Goal: Task Accomplishment & Management: Use online tool/utility

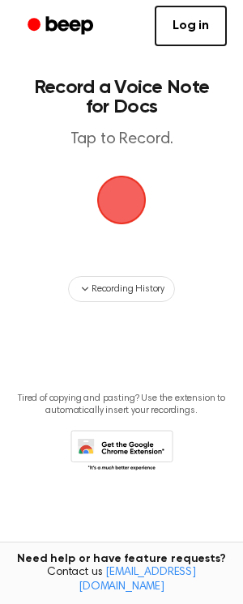
click at [124, 218] on span "button" at bounding box center [122, 200] width 53 height 53
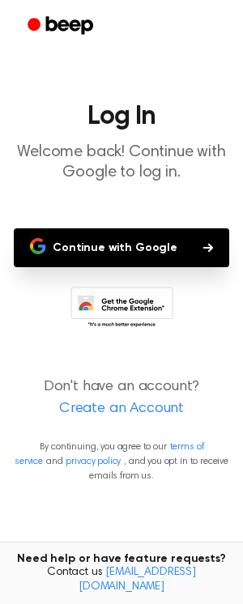
click at [117, 249] on button "Continue with Google" at bounding box center [121, 247] width 215 height 39
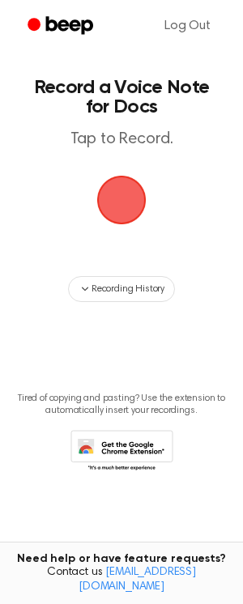
click at [126, 207] on span "button" at bounding box center [121, 200] width 66 height 66
click at [122, 212] on span "button" at bounding box center [121, 200] width 58 height 58
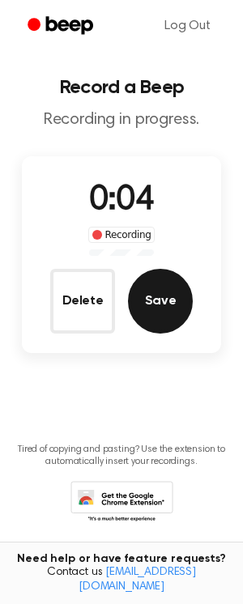
click at [177, 309] on button "Save" at bounding box center [160, 301] width 65 height 65
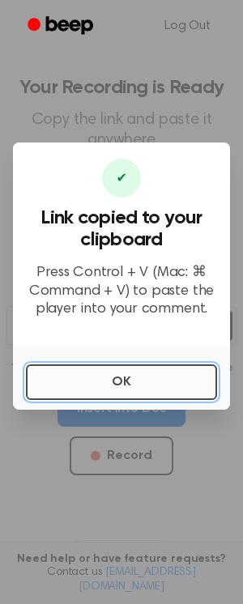
click at [145, 392] on button "OK" at bounding box center [121, 382] width 191 height 36
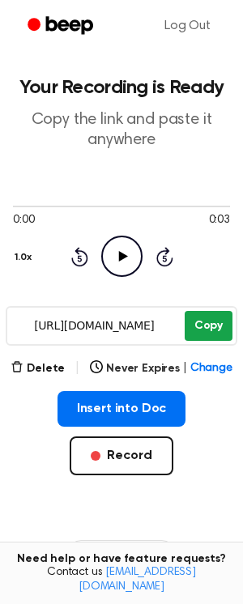
click at [214, 330] on button "Copy" at bounding box center [209, 326] width 48 height 30
drag, startPoint x: 172, startPoint y: 324, endPoint x: 23, endPoint y: 321, distance: 148.2
click at [23, 321] on input "https://beep.audio/cKhdF8B" at bounding box center [94, 326] width 174 height 36
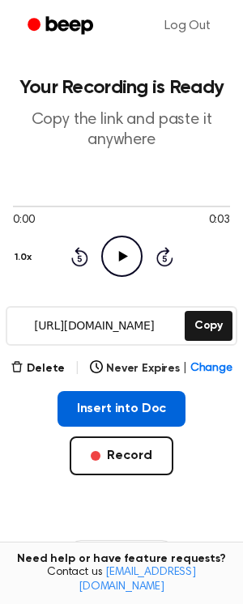
click at [126, 410] on button "Insert into Doc" at bounding box center [121, 409] width 129 height 36
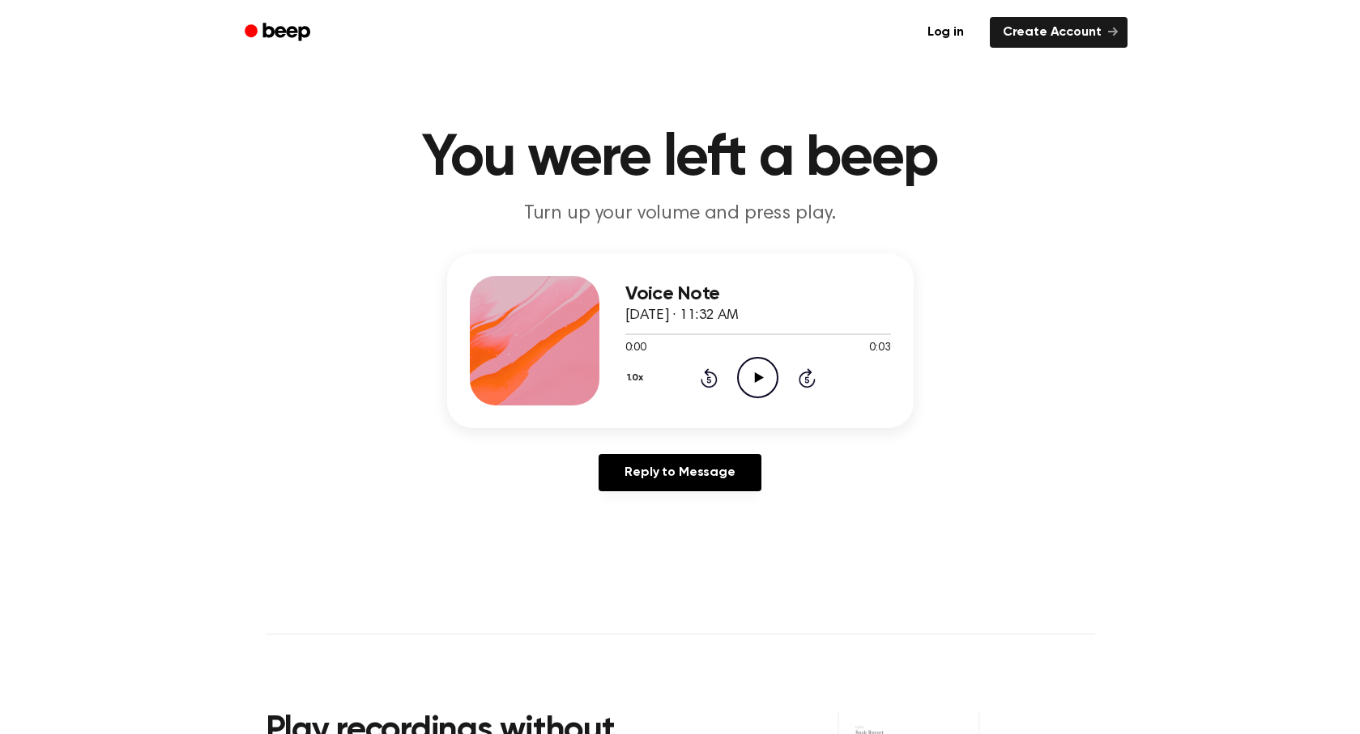
click at [752, 385] on icon "Play Audio" at bounding box center [757, 377] width 41 height 41
